Goal: Task Accomplishment & Management: Use online tool/utility

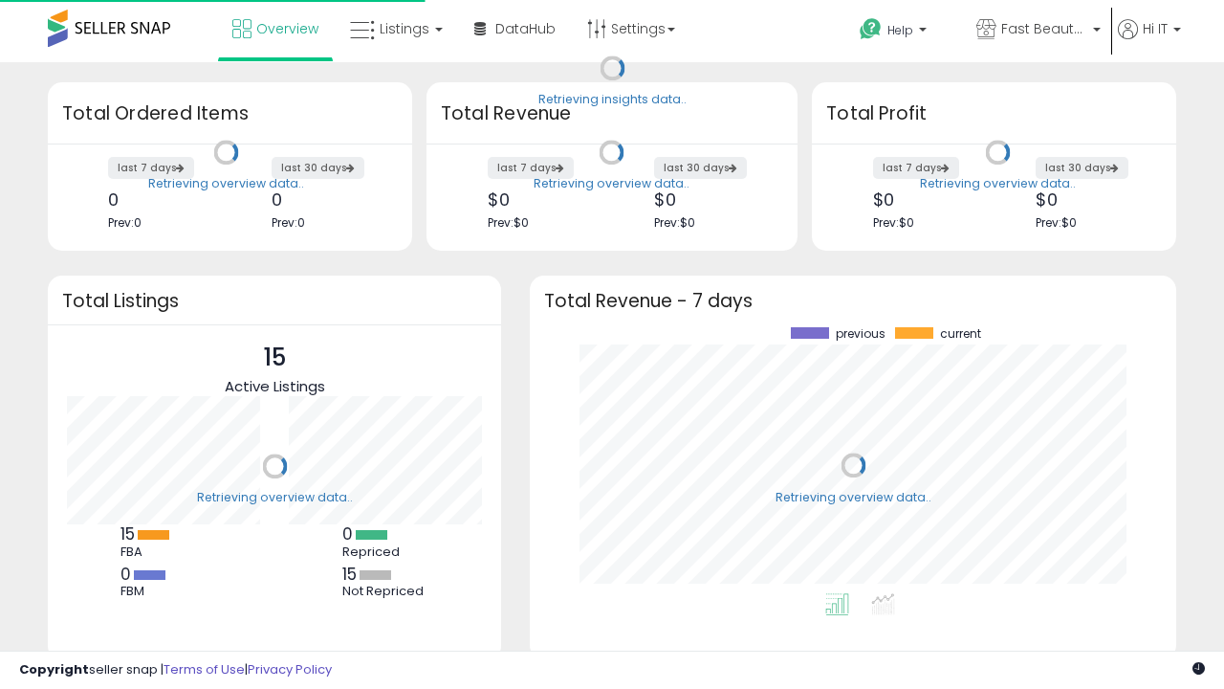
scroll to position [266, 608]
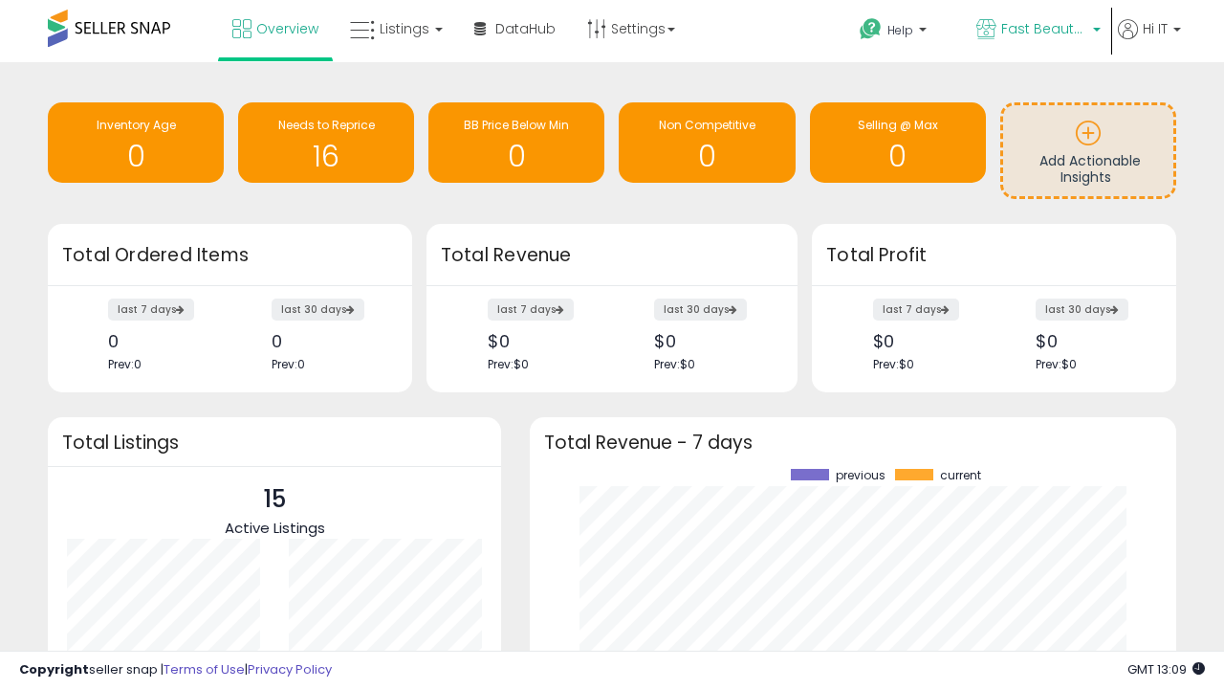
click at [1037, 31] on span "Fast Beauty ([GEOGRAPHIC_DATA])" at bounding box center [1044, 28] width 86 height 19
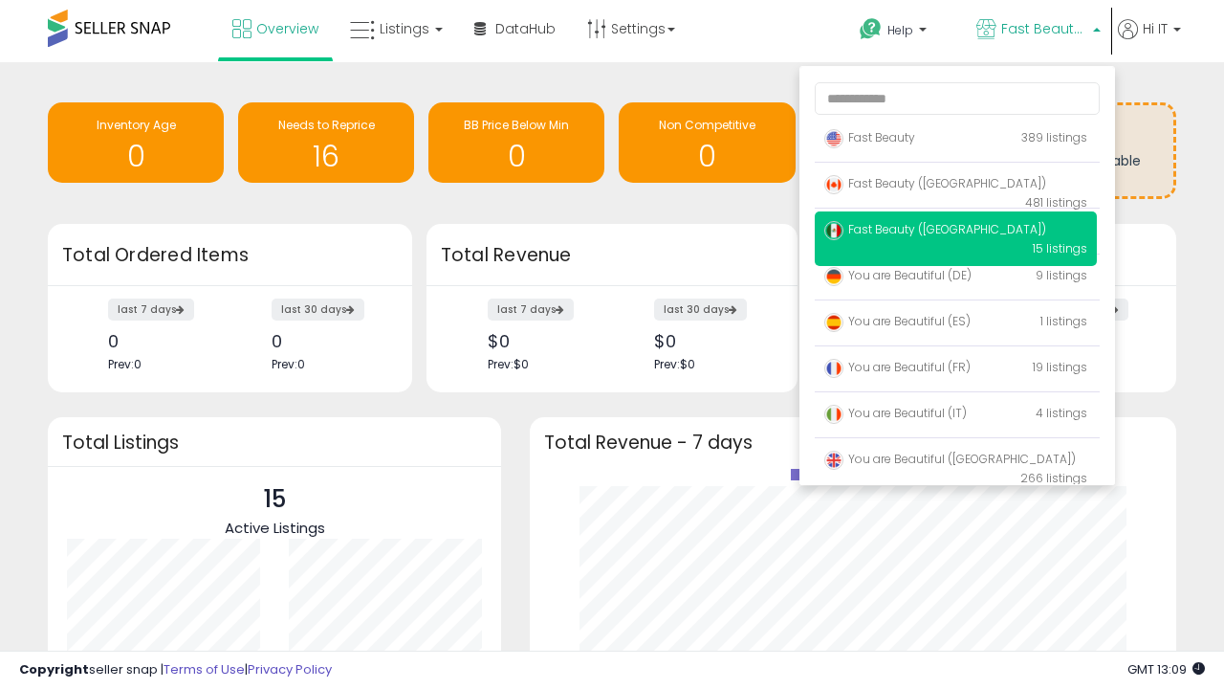
click at [955, 416] on span "You are Beautiful (IT)" at bounding box center [895, 413] width 143 height 16
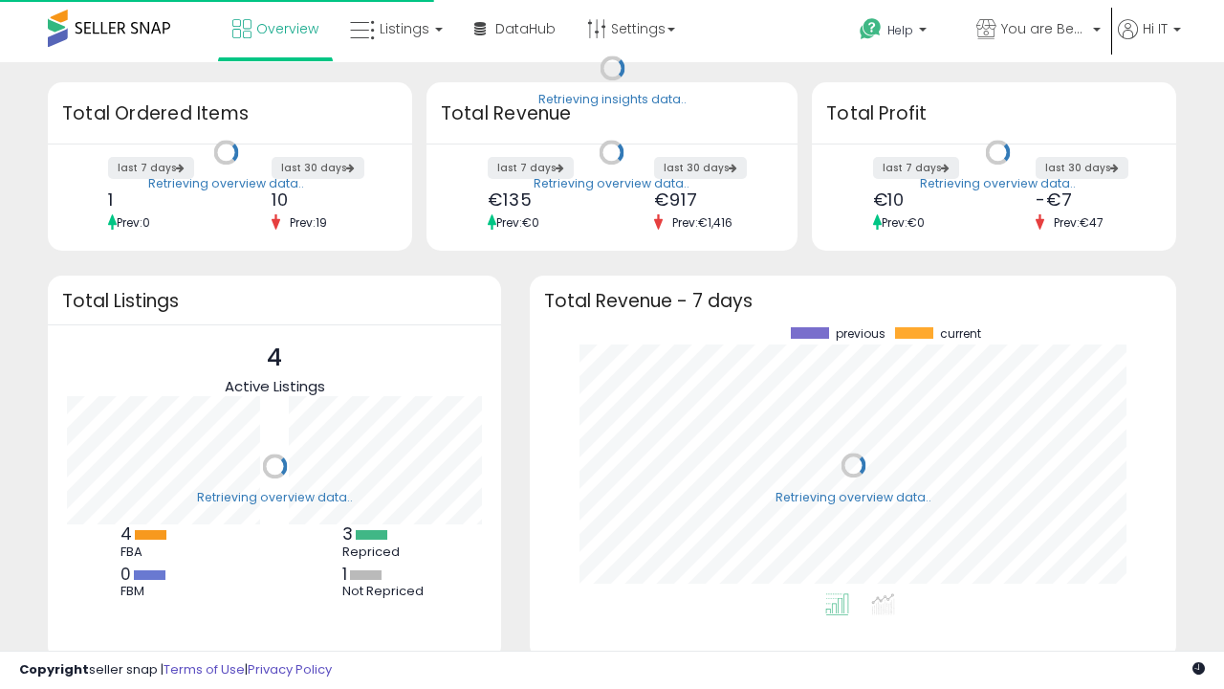
scroll to position [266, 608]
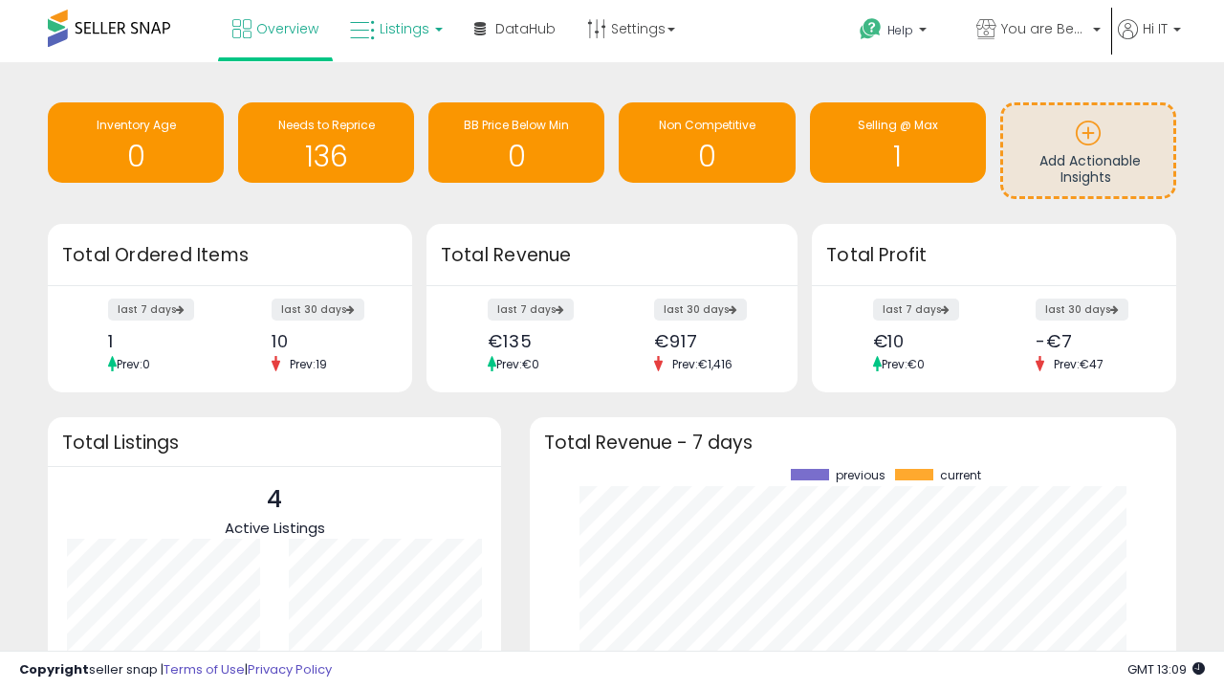
click at [394, 29] on span "Listings" at bounding box center [405, 28] width 50 height 19
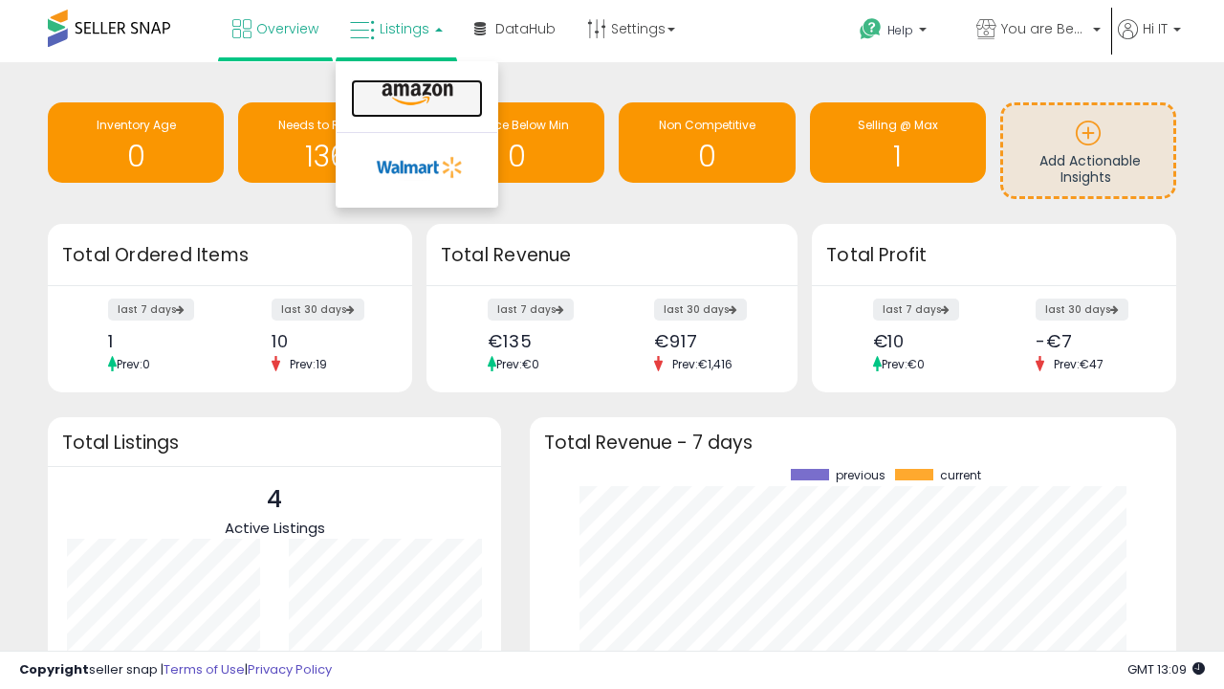
click at [415, 95] on icon at bounding box center [417, 94] width 83 height 25
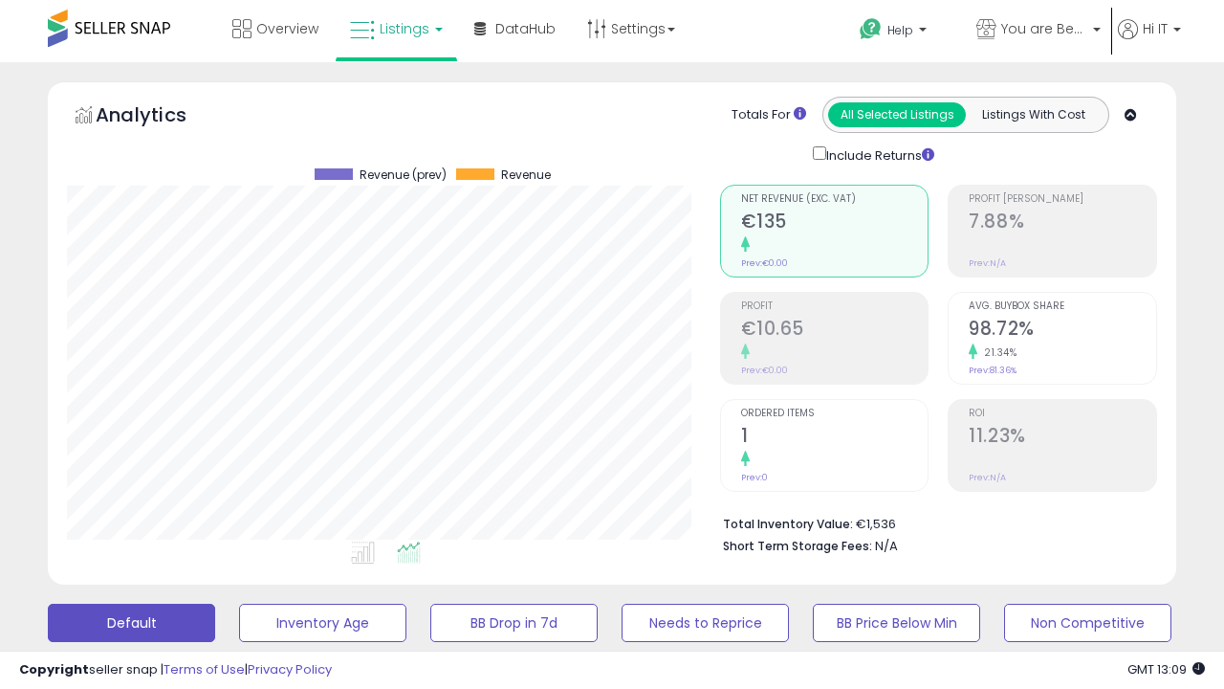
scroll to position [392, 652]
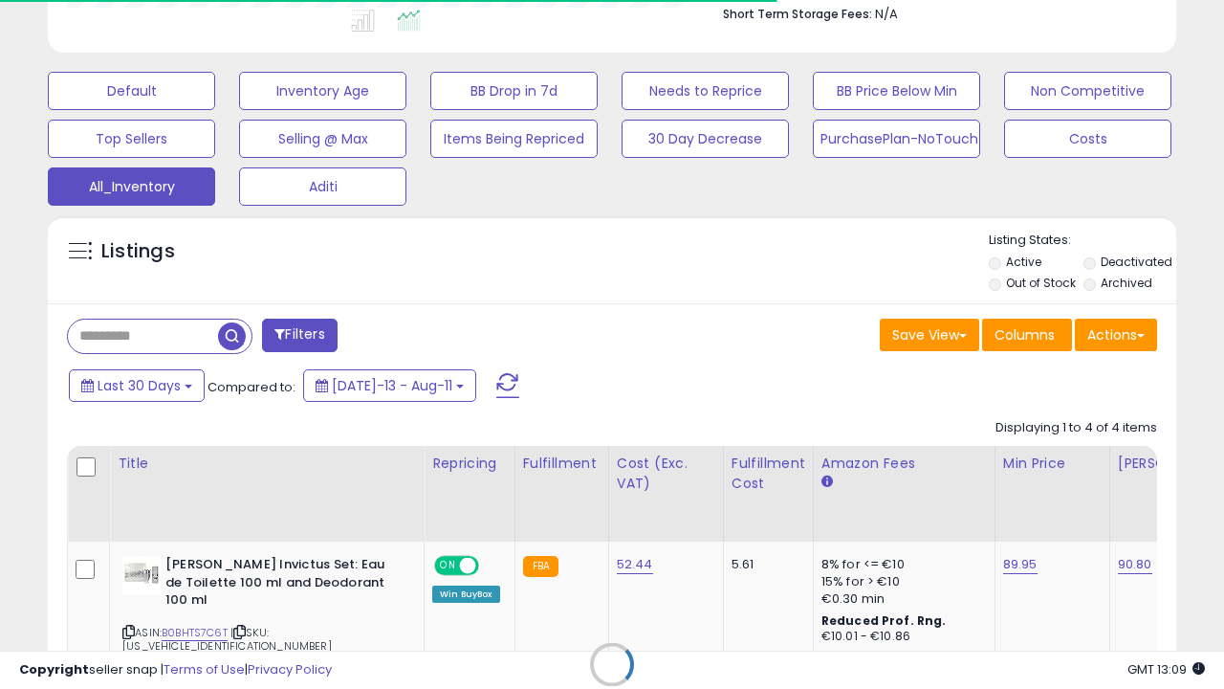
scroll to position [0, 14]
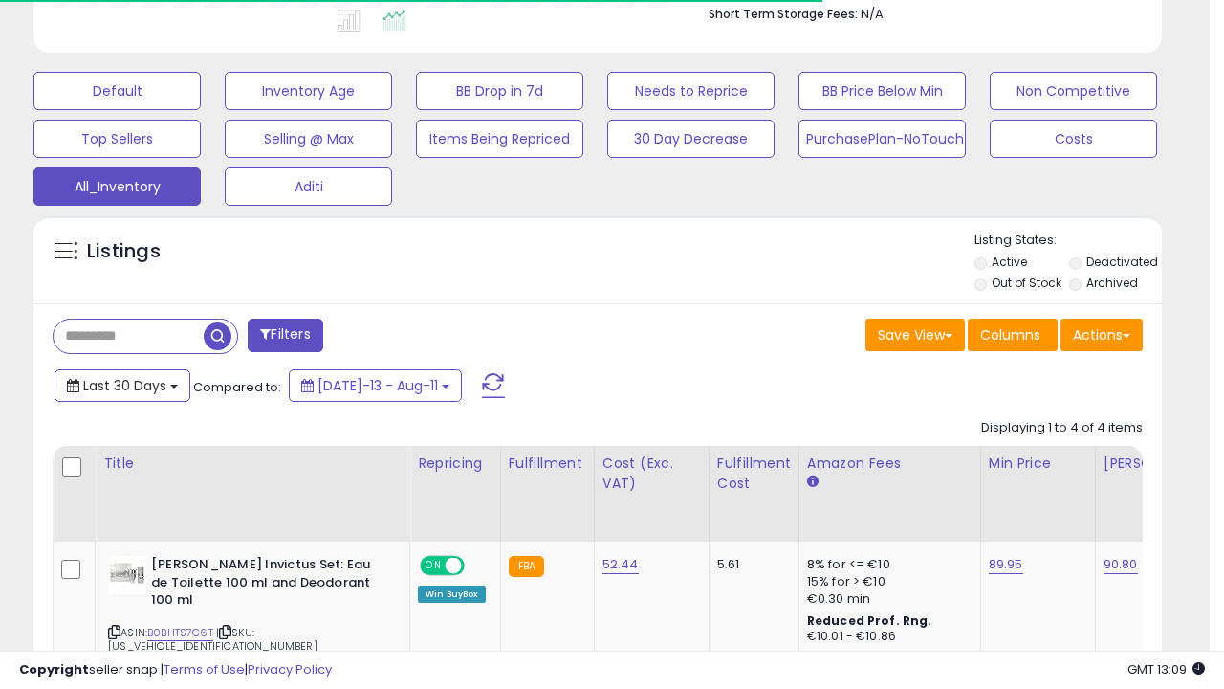
click at [121, 384] on span "Last 30 Days" at bounding box center [124, 385] width 83 height 19
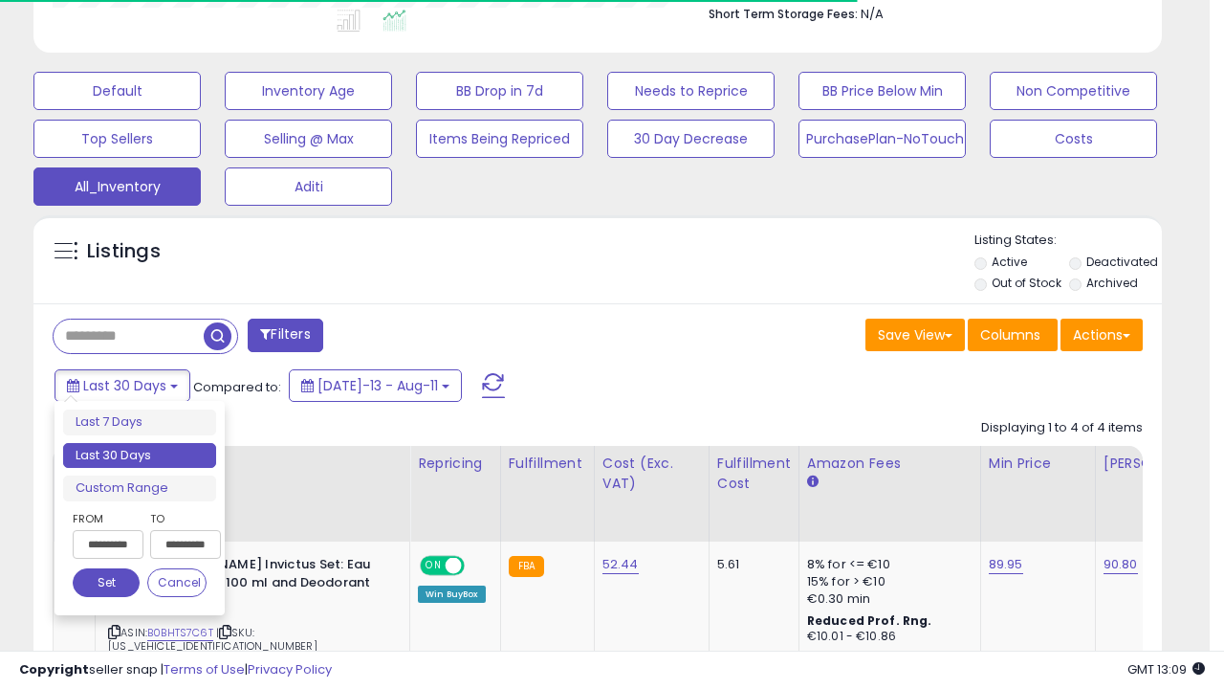
click at [140, 455] on li "Last 30 Days" at bounding box center [139, 456] width 153 height 26
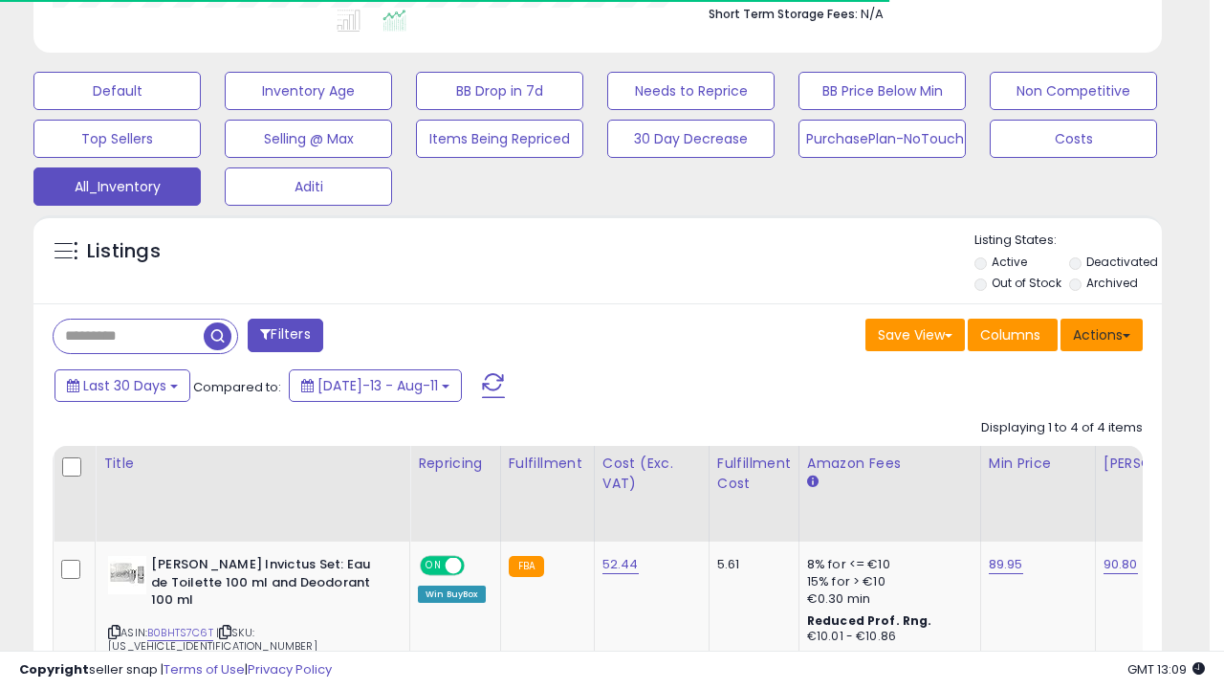
click at [1102, 333] on button "Actions" at bounding box center [1102, 334] width 82 height 33
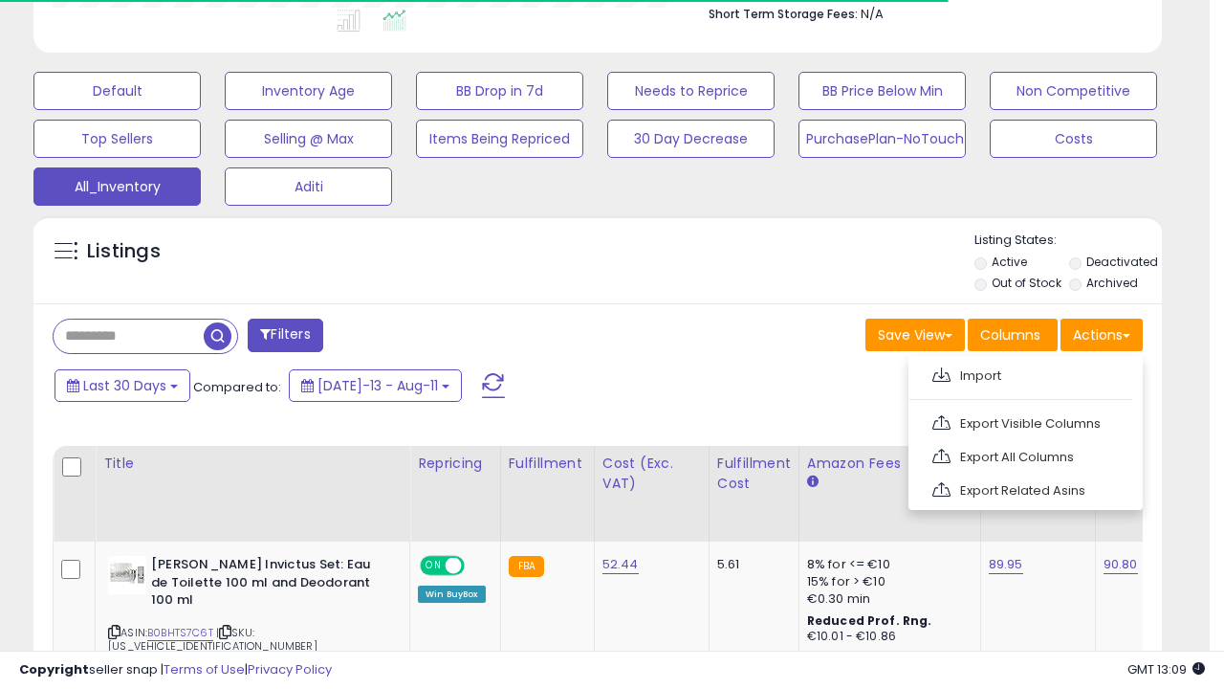
click at [1023, 454] on link "Export All Columns" at bounding box center [1023, 457] width 209 height 30
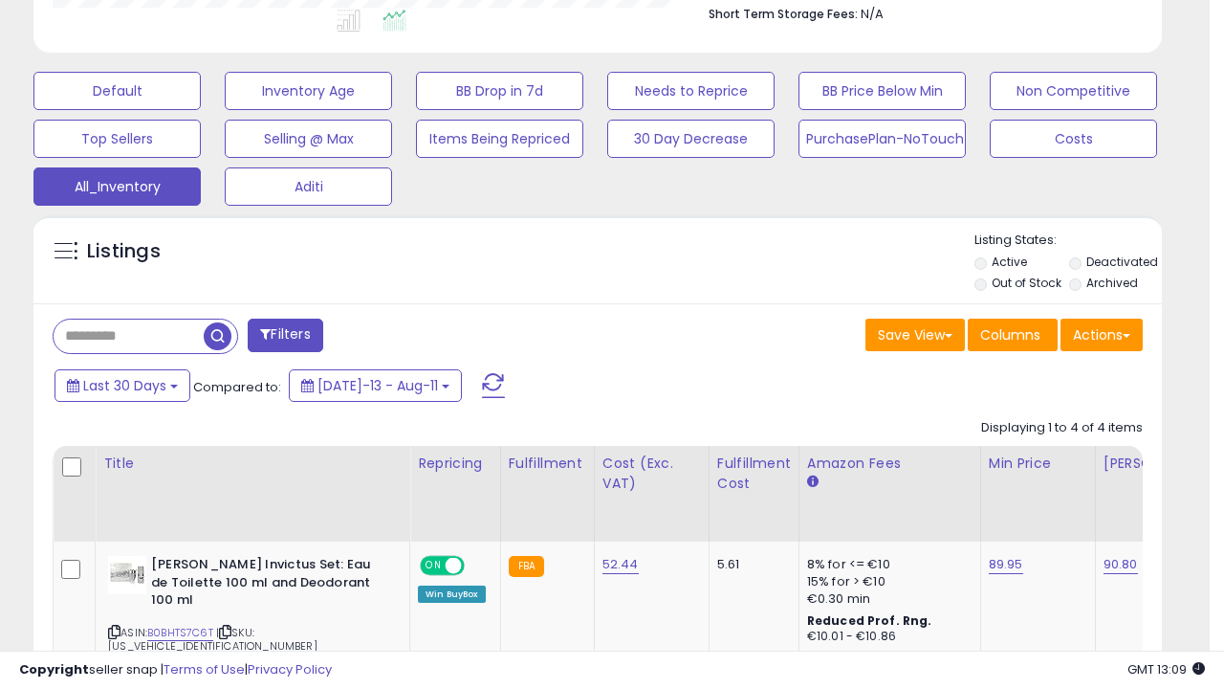
scroll to position [392, 652]
